Goal: Task Accomplishment & Management: Use online tool/utility

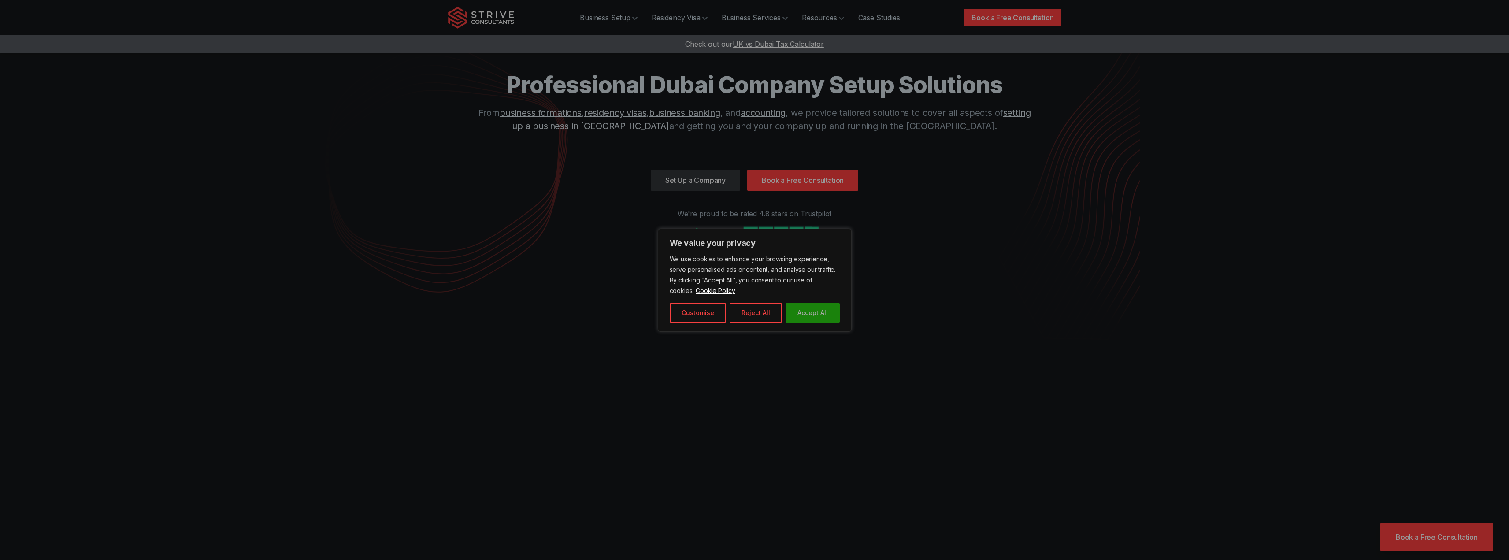
click at [834, 307] on button "Accept All" at bounding box center [812, 312] width 54 height 19
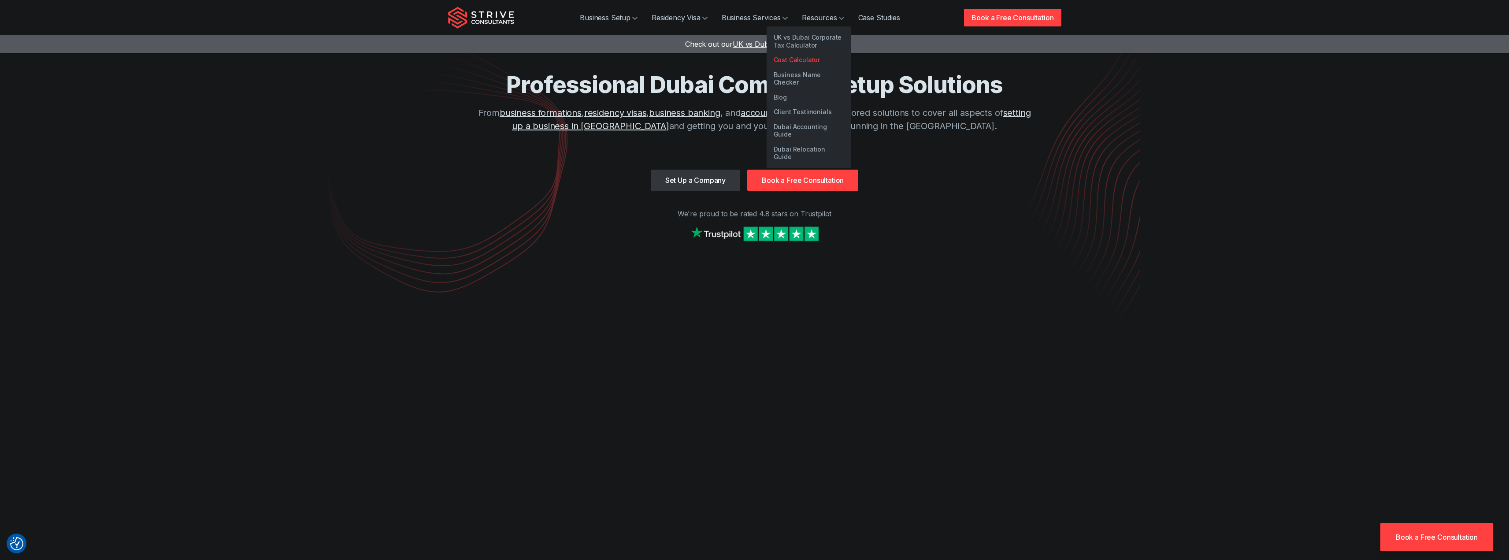
click at [824, 63] on link "Cost Calculator" at bounding box center [808, 59] width 85 height 15
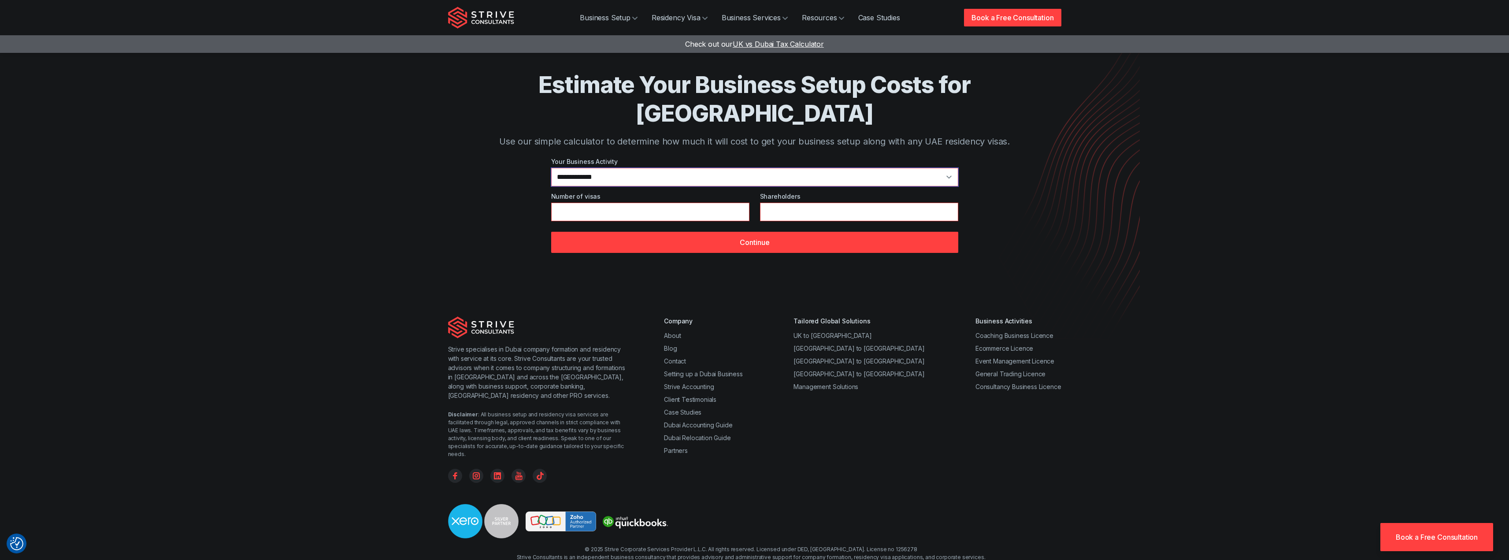
click at [641, 168] on select "**********" at bounding box center [754, 177] width 407 height 18
select select "*"
click at [551, 168] on select "**********" at bounding box center [754, 177] width 407 height 18
click at [617, 203] on input "*" at bounding box center [650, 212] width 198 height 18
click at [821, 203] on input "*" at bounding box center [859, 212] width 198 height 18
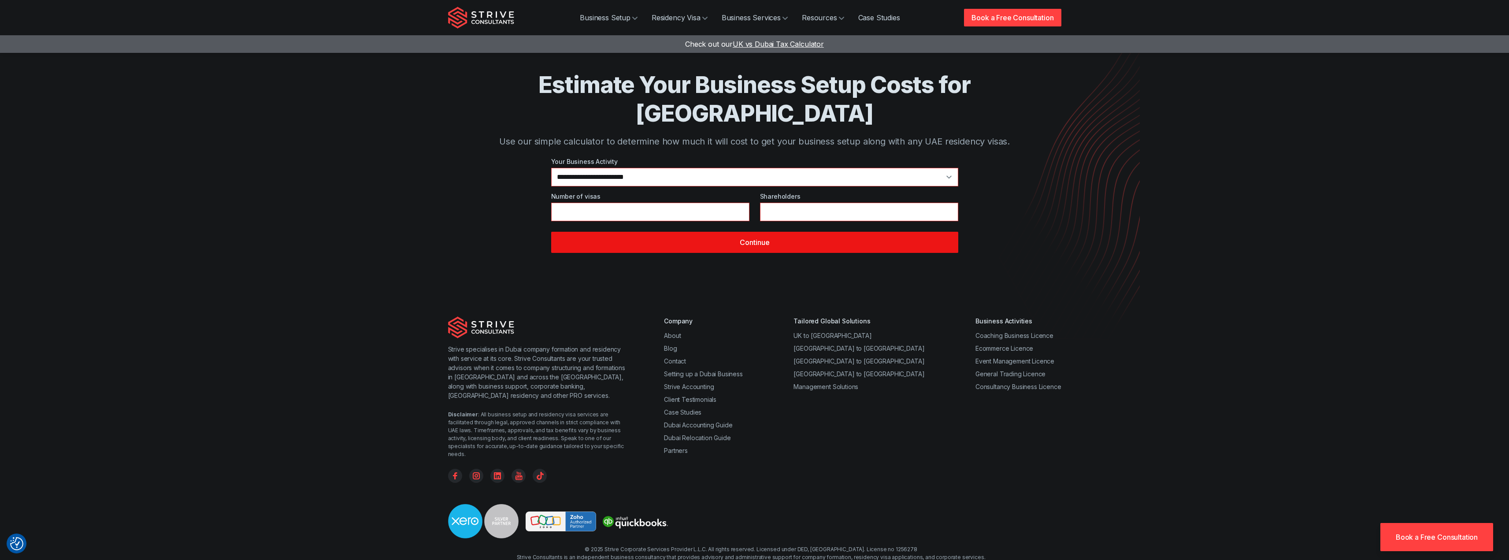
click at [819, 232] on button "Continue" at bounding box center [754, 242] width 407 height 21
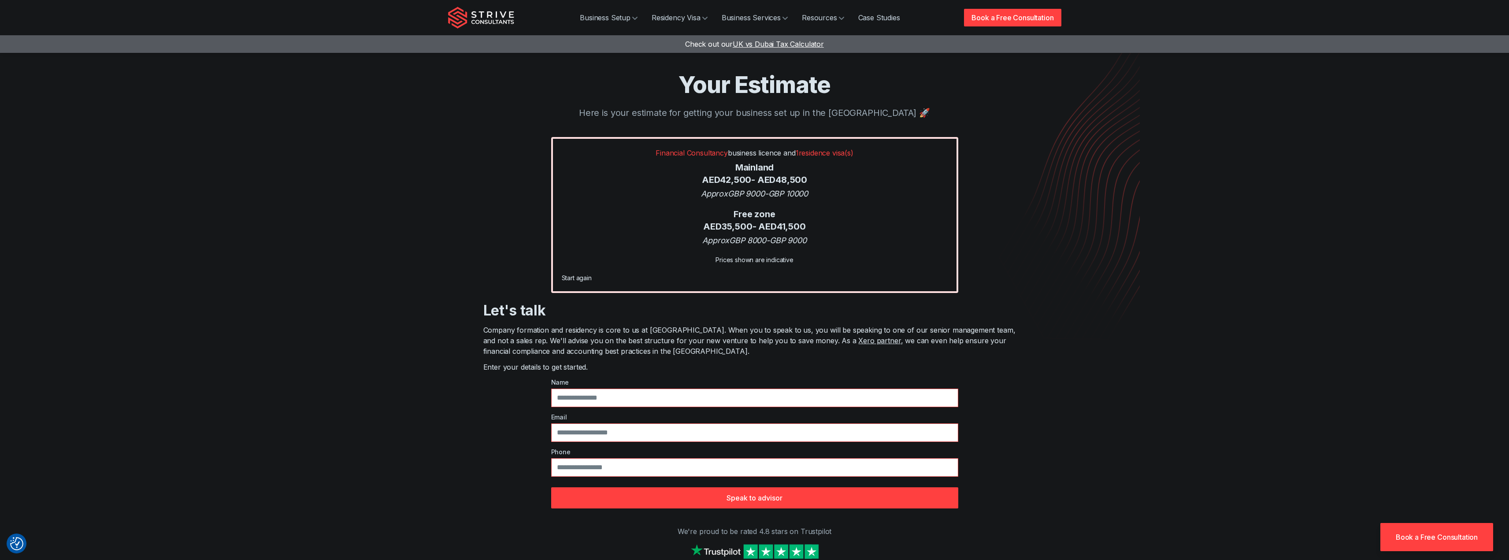
click at [728, 237] on div "Approx GBP 8000 - GBP 9000" at bounding box center [755, 240] width 386 height 12
click at [739, 198] on div "Approx GBP 9000 - GBP 10000" at bounding box center [755, 194] width 386 height 12
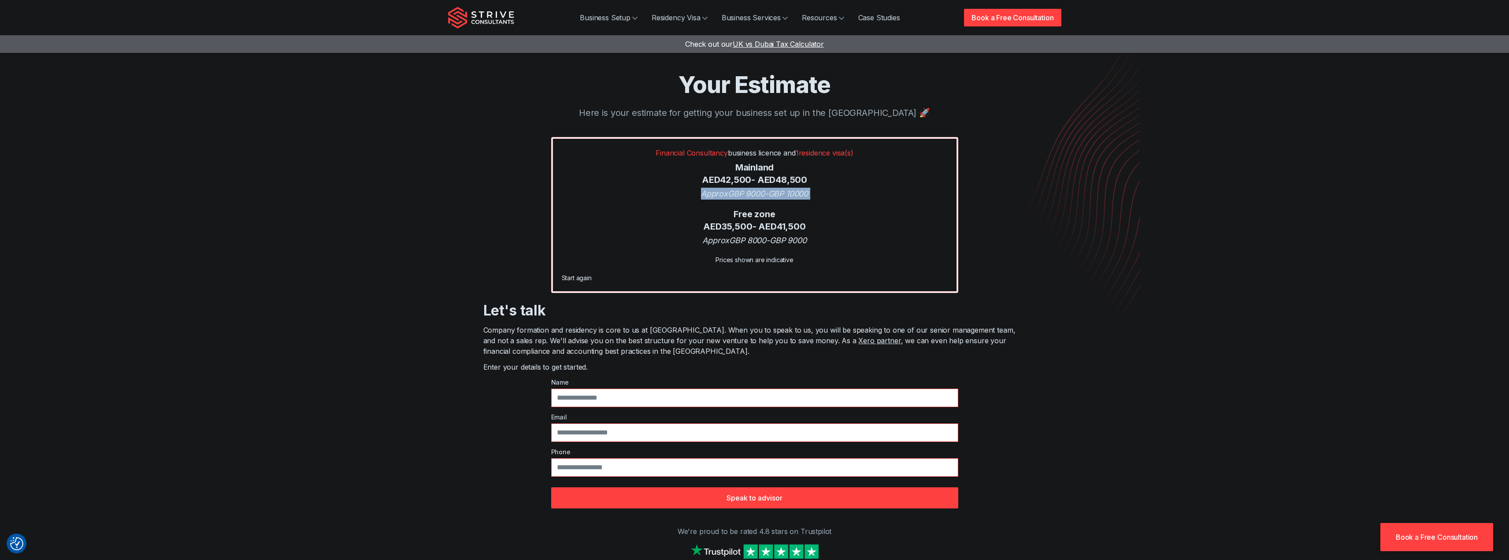
click at [739, 198] on div "Approx GBP 9000 - GBP 10000" at bounding box center [755, 194] width 386 height 12
click at [764, 192] on div "Approx GBP 9000 - GBP 10000" at bounding box center [755, 194] width 386 height 12
click at [793, 239] on div "Approx GBP 8000 - GBP 9000" at bounding box center [755, 240] width 386 height 12
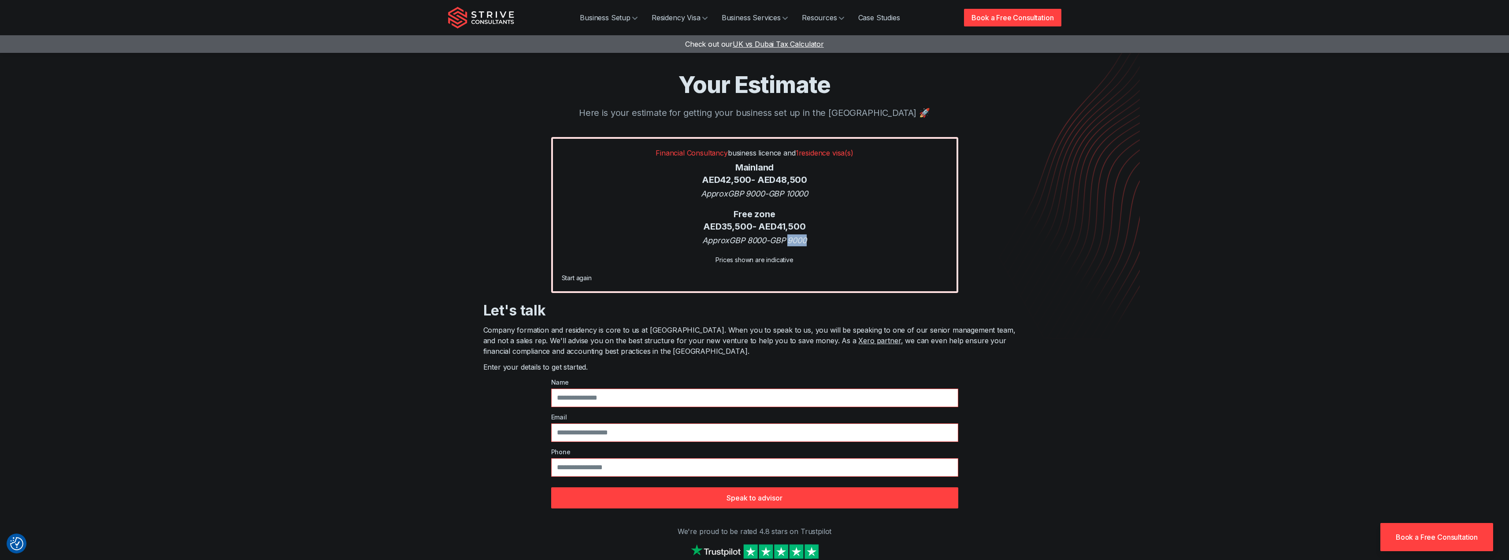
click at [793, 239] on div "Approx GBP 8000 - GBP 9000" at bounding box center [755, 240] width 386 height 12
click at [754, 239] on div "Approx GBP 8000 - GBP 9000" at bounding box center [755, 240] width 386 height 12
click at [754, 238] on div "Approx GBP 8000 - GBP 9000" at bounding box center [755, 240] width 386 height 12
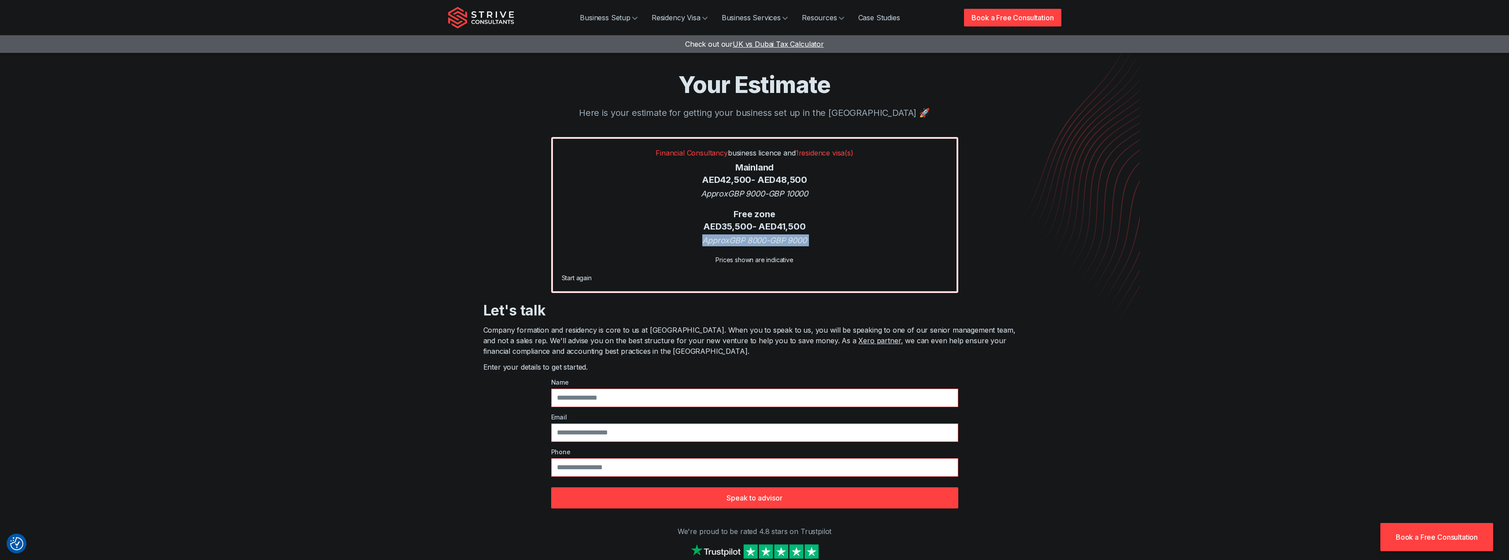
click at [727, 238] on div "Approx GBP 8000 - GBP 9000" at bounding box center [755, 240] width 386 height 12
click at [758, 234] on div "Financial Consultancy business licence and 1 residence visa(s) Mainland AED 42,…" at bounding box center [754, 215] width 407 height 156
